Goal: Information Seeking & Learning: Learn about a topic

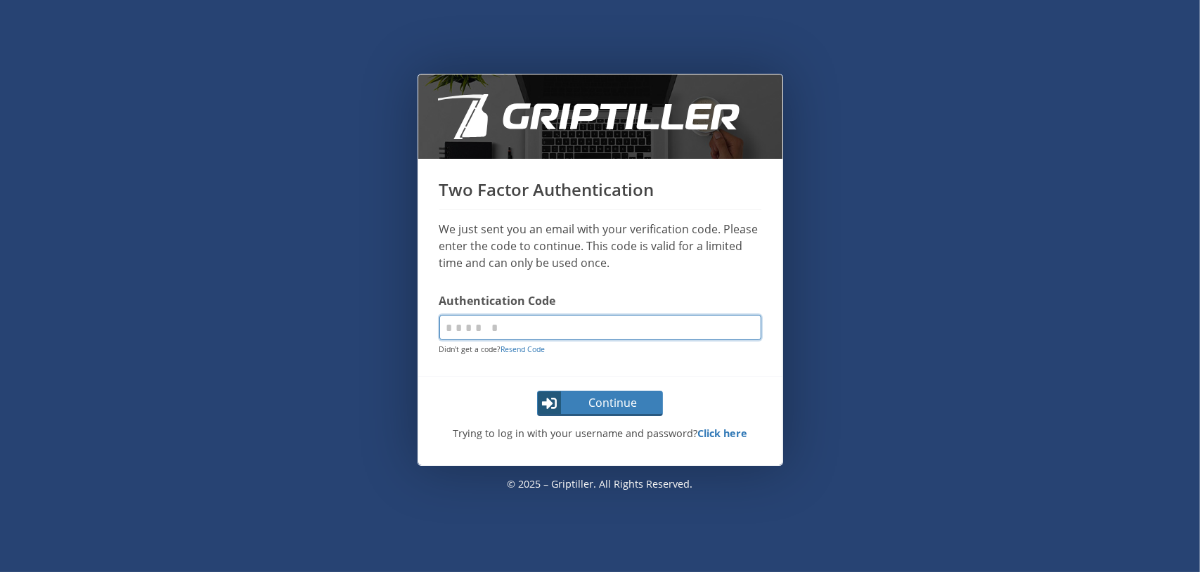
click at [448, 330] on input "code" at bounding box center [600, 327] width 322 height 25
type input "******"
click at [537, 391] on button "Continue" at bounding box center [600, 403] width 126 height 25
click at [477, 321] on input "code" at bounding box center [600, 327] width 322 height 25
type input "******"
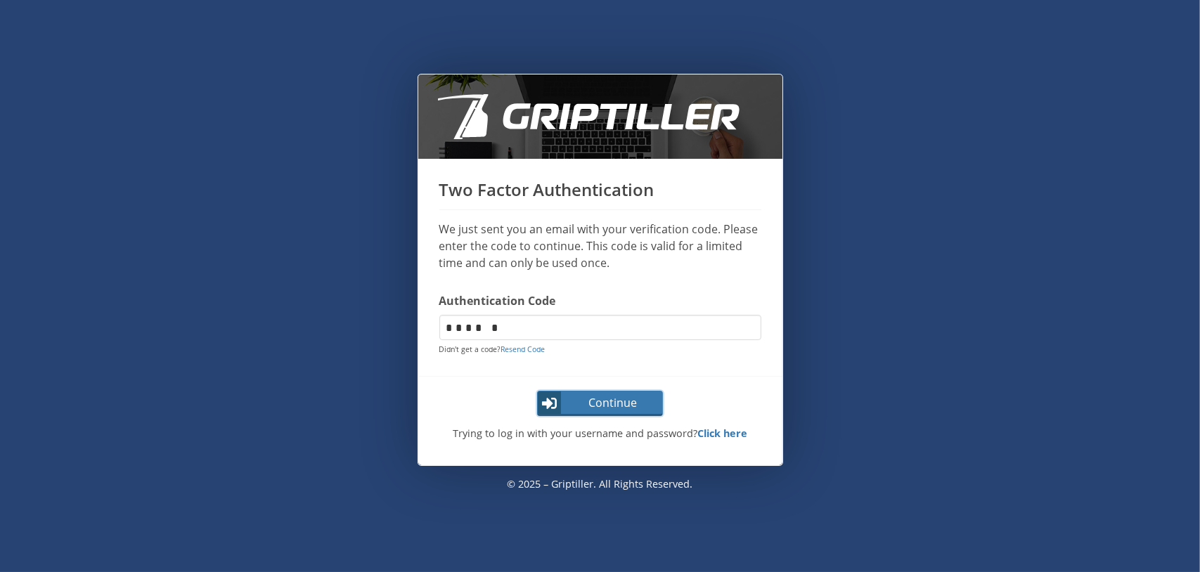
click at [597, 404] on span "Continue" at bounding box center [612, 402] width 99 height 17
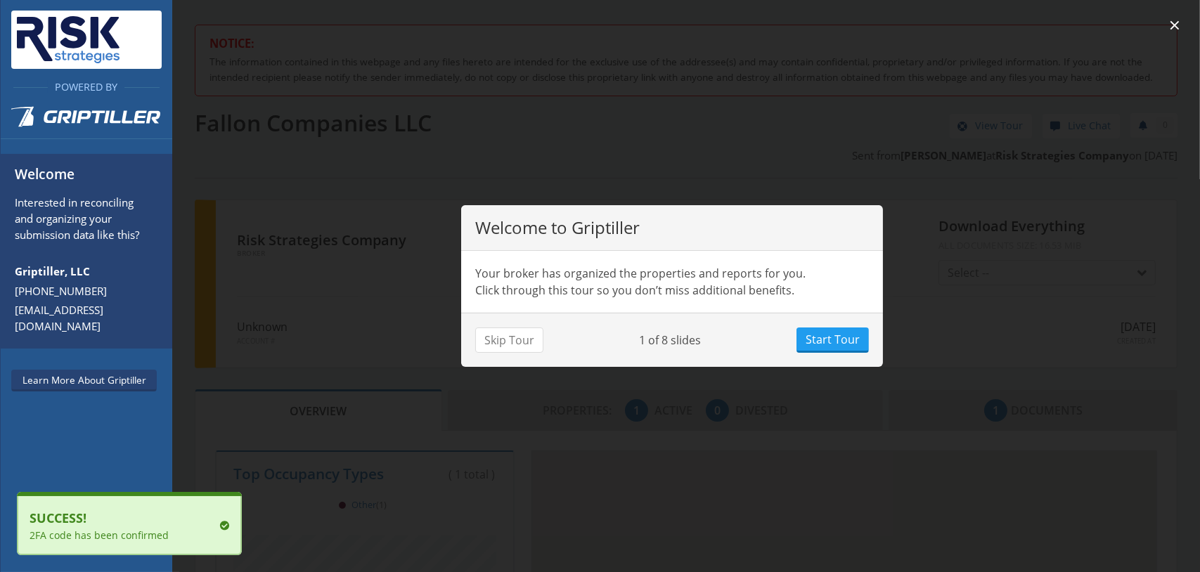
scroll to position [123, 454]
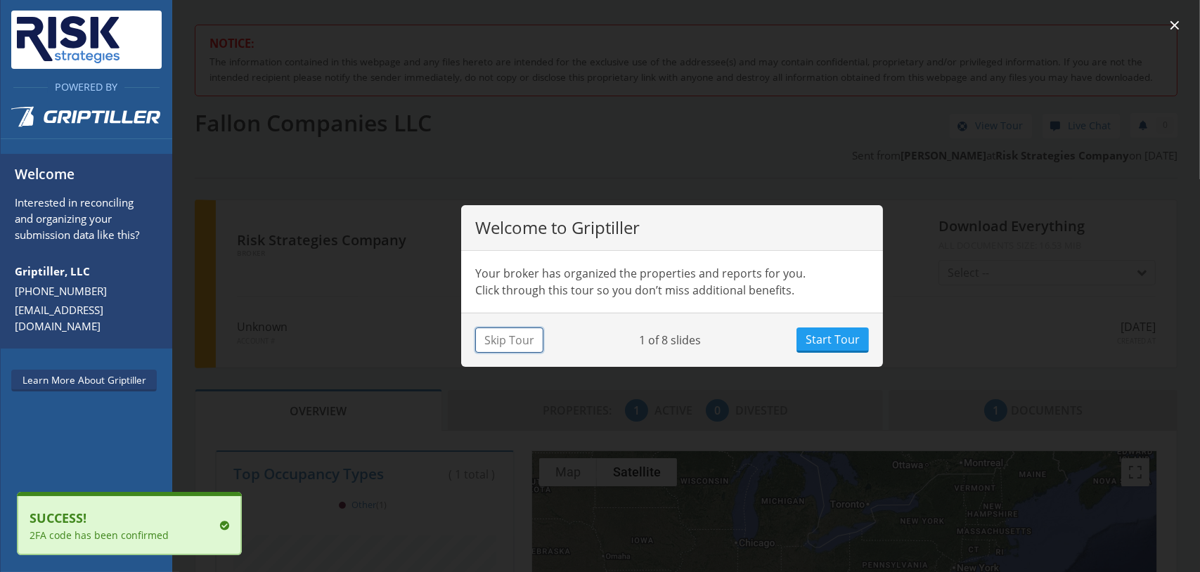
click at [520, 341] on button "Skip Tour" at bounding box center [509, 339] width 68 height 25
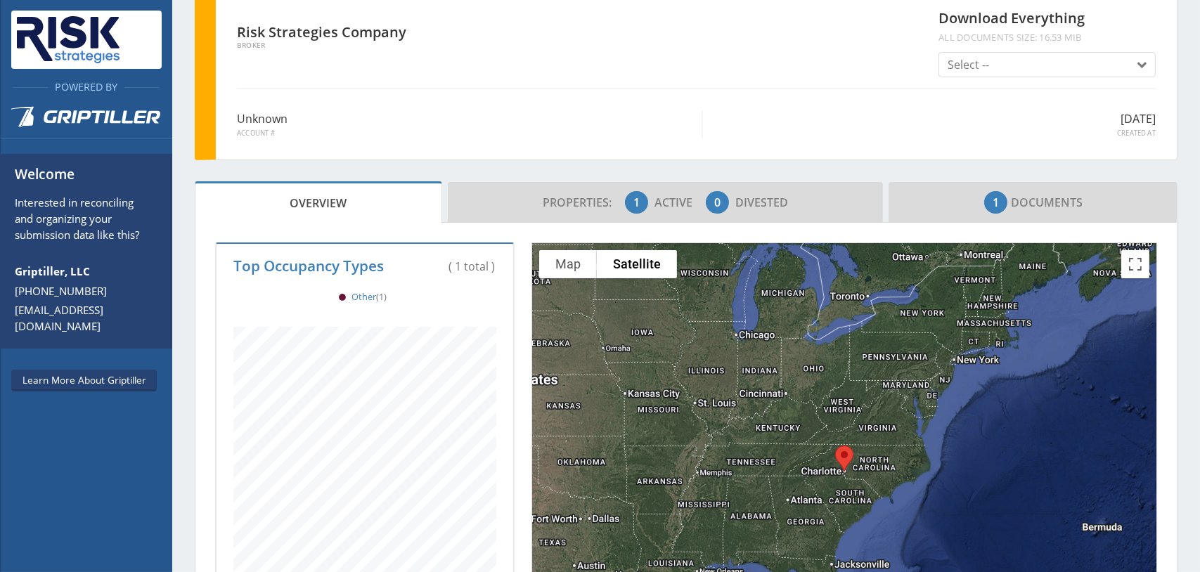
scroll to position [211, 0]
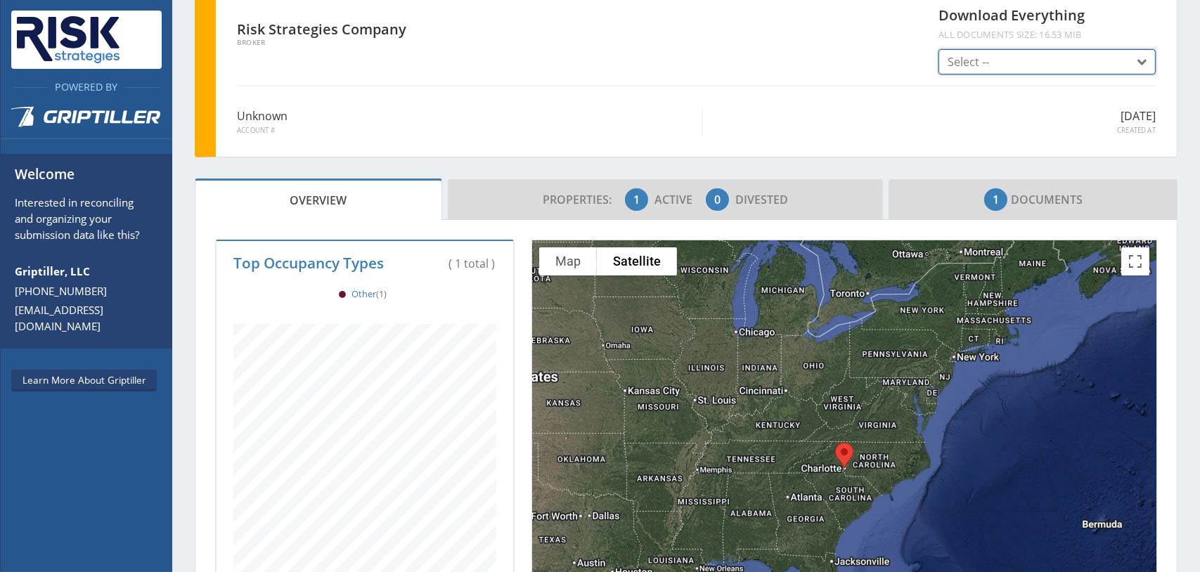
click at [1132, 71] on span "button" at bounding box center [1137, 62] width 17 height 17
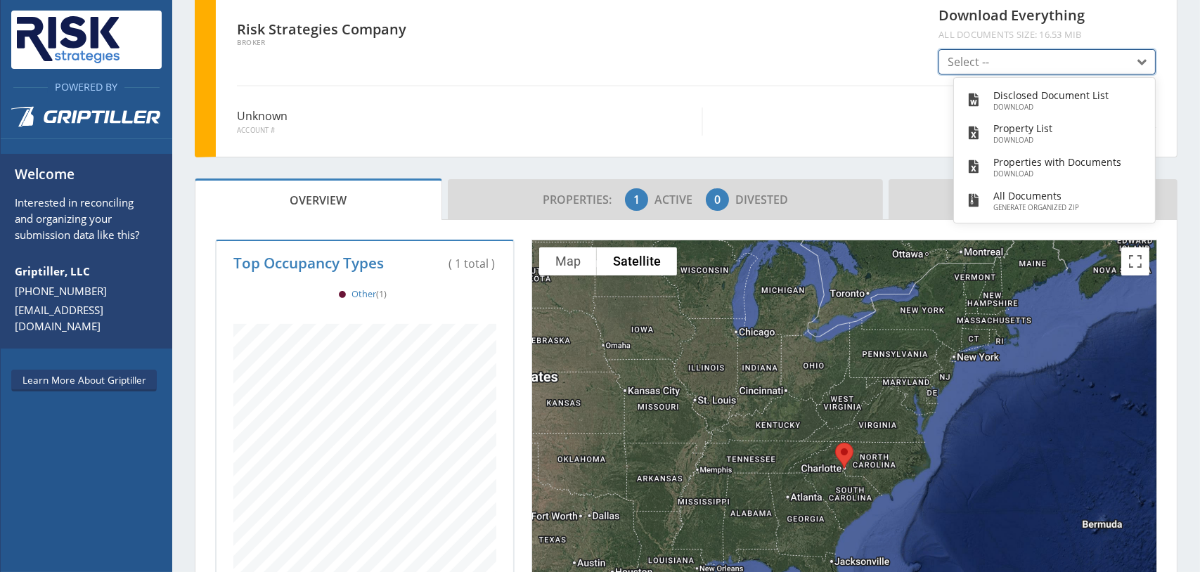
click at [1129, 71] on span "button" at bounding box center [1137, 62] width 17 height 17
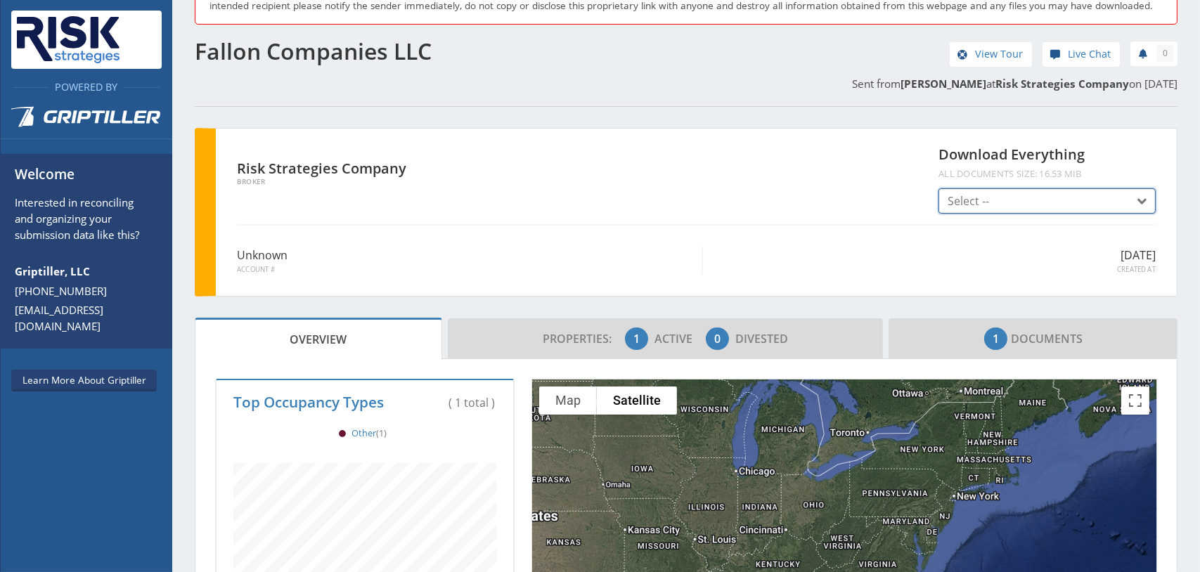
scroll to position [70, 0]
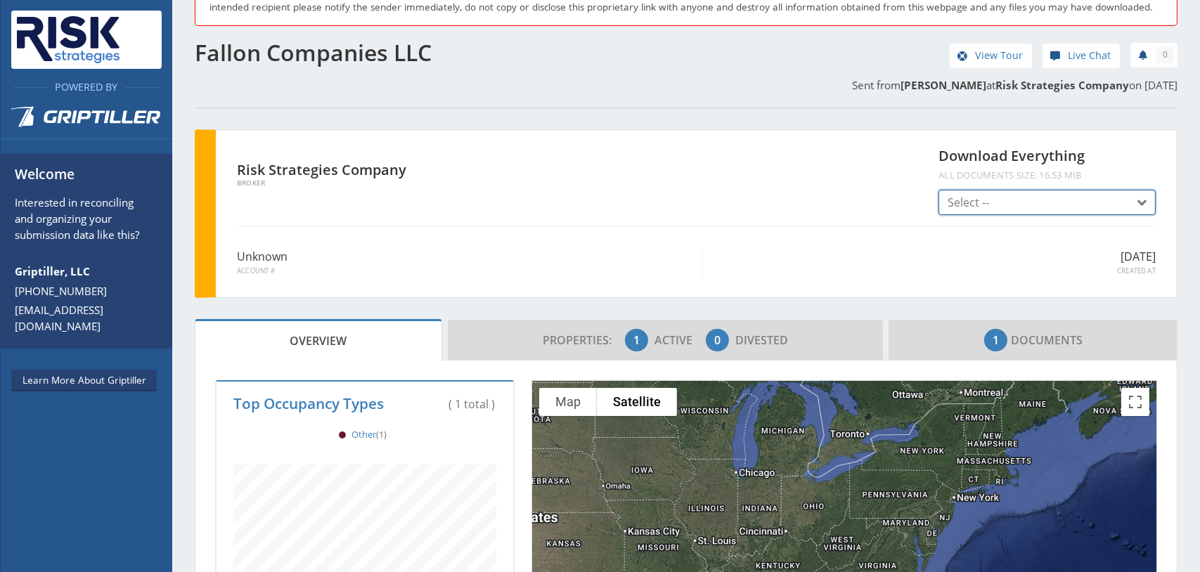
click at [1129, 212] on span "button" at bounding box center [1137, 203] width 17 height 17
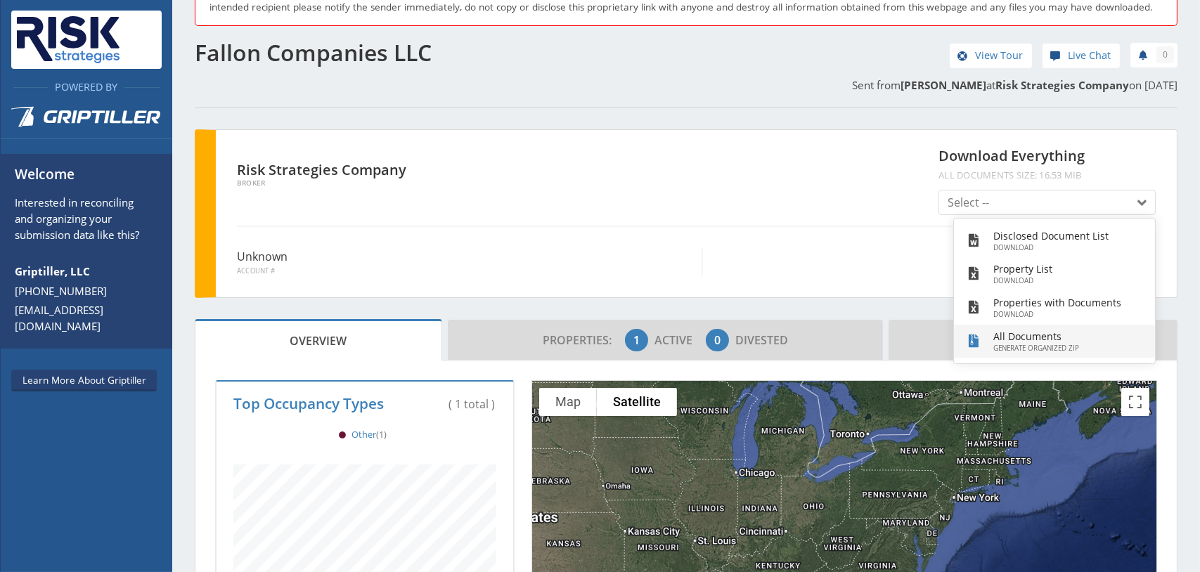
click at [1010, 344] on h3 "All Documents" at bounding box center [1057, 336] width 128 height 15
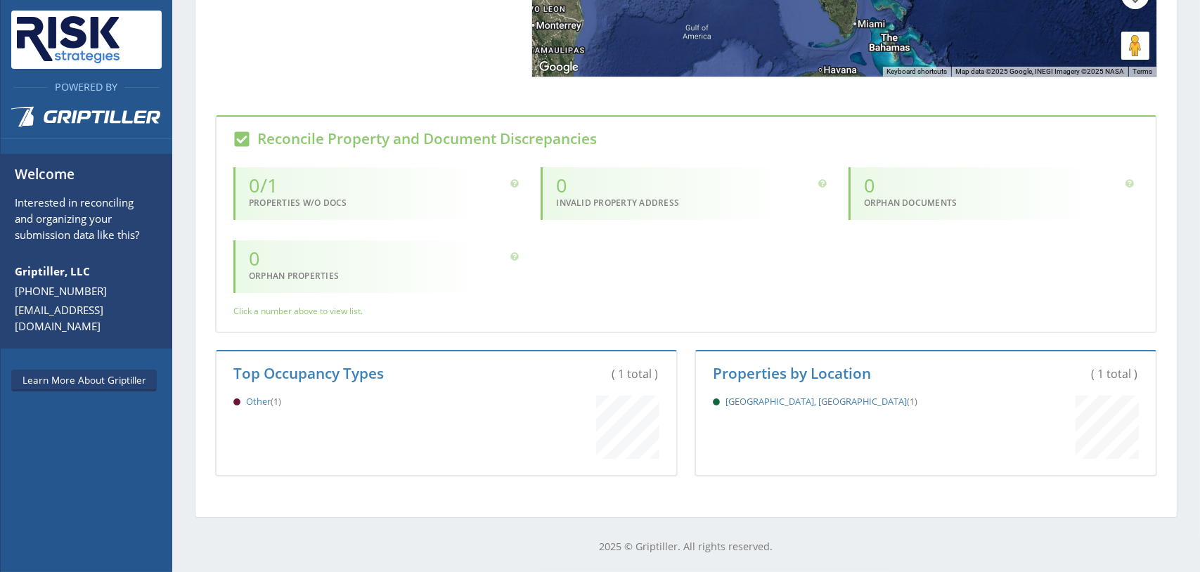
scroll to position [845, 0]
drag, startPoint x: 625, startPoint y: 377, endPoint x: 614, endPoint y: 378, distance: 11.3
click at [625, 377] on div "( 1 total )" at bounding box center [575, 373] width 168 height 17
click at [344, 376] on p "Top Occupancy Types" at bounding box center [353, 373] width 241 height 16
click at [805, 368] on p "Properties by Location" at bounding box center [833, 373] width 241 height 16
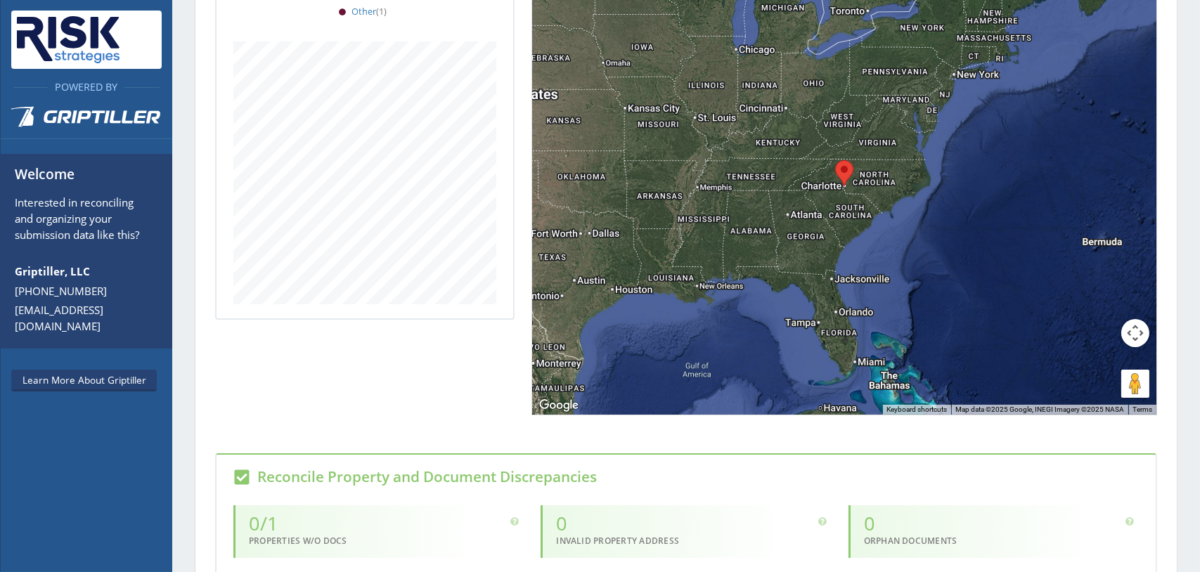
scroll to position [142, 0]
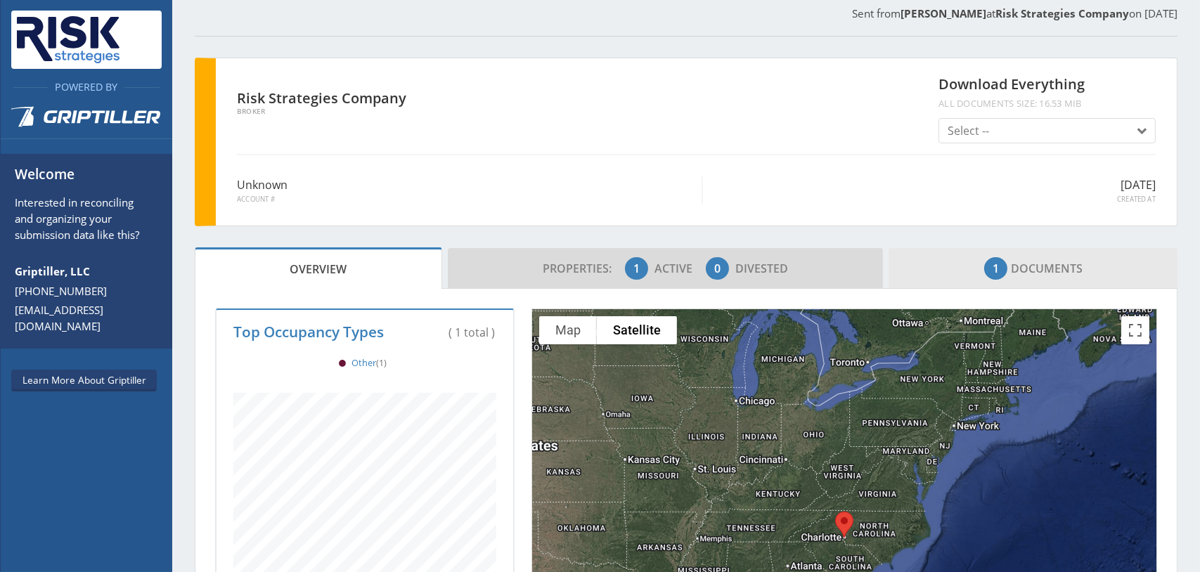
click at [1081, 286] on link "1 Documents" at bounding box center [1032, 268] width 289 height 41
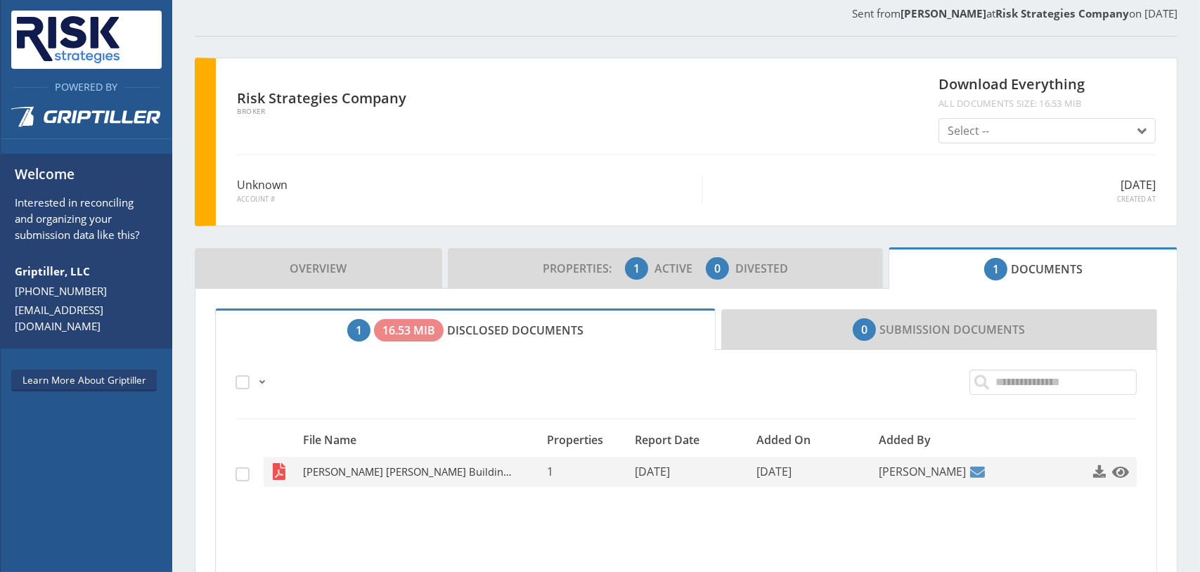
click at [445, 483] on span "Cameron Brown Building Phase I ESA Update Report w. Reliance Letter.pdf" at bounding box center [408, 472] width 210 height 30
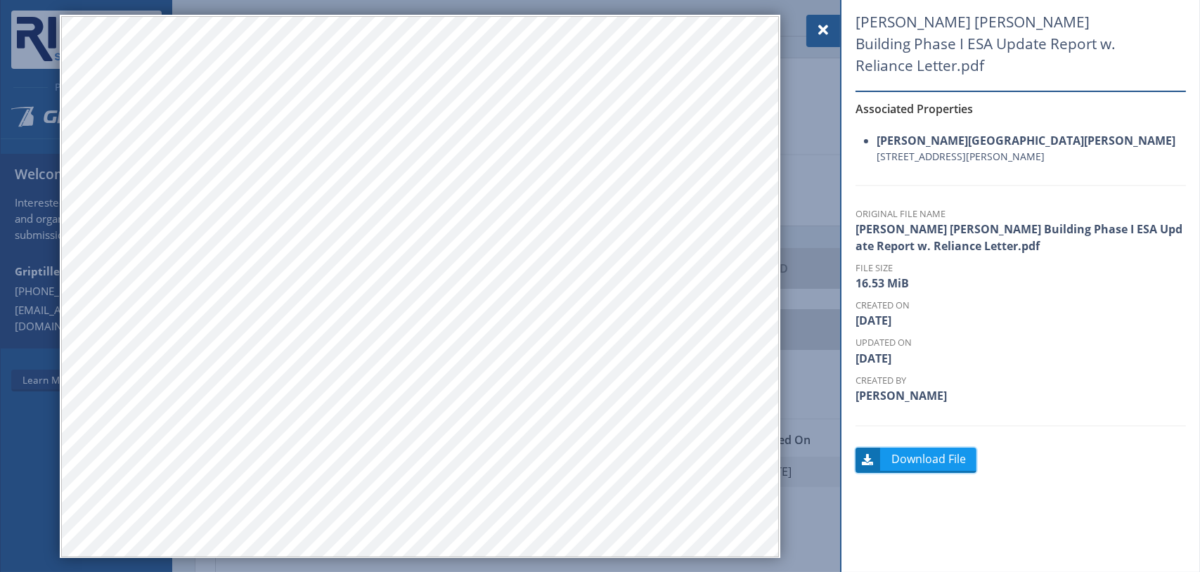
click at [876, 448] on span "button" at bounding box center [865, 459] width 30 height 23
